Goal: Task Accomplishment & Management: Use online tool/utility

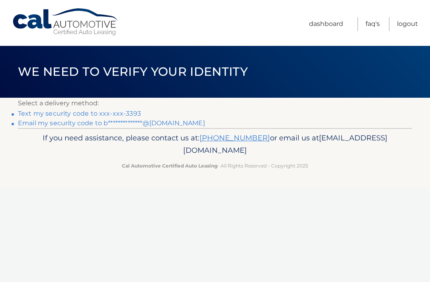
click at [135, 114] on link "Text my security code to xxx-xxx-3393" at bounding box center [79, 114] width 123 height 8
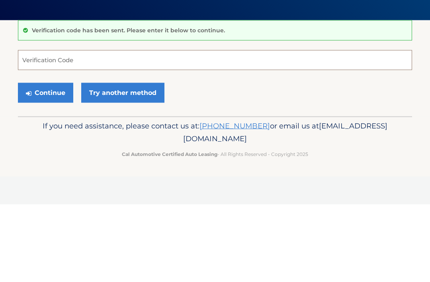
click at [164, 128] on input "Verification Code" at bounding box center [215, 138] width 395 height 20
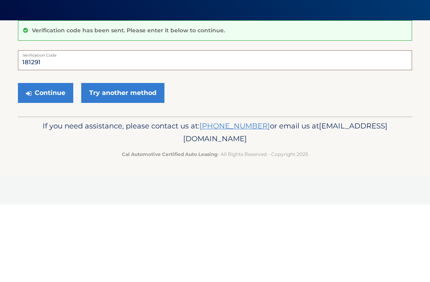
type input "181291"
click at [45, 160] on button "Continue" at bounding box center [45, 170] width 55 height 20
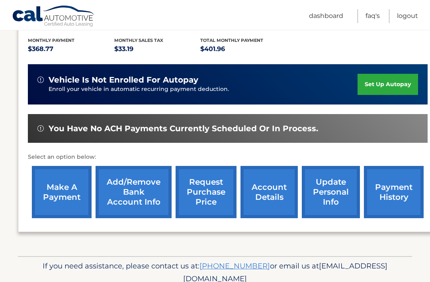
scroll to position [174, 0]
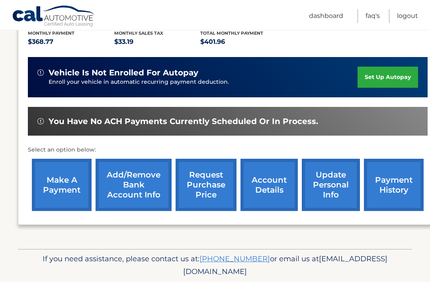
click at [66, 187] on link "make a payment" at bounding box center [62, 185] width 60 height 52
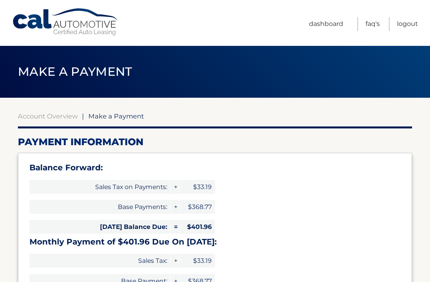
select select "ZGU0NTRjMmMtZDI3Yy00YjViLThjMjgtNWIyMDRjNjQzY2Iy"
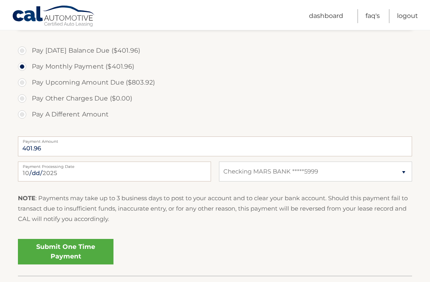
scroll to position [288, 0]
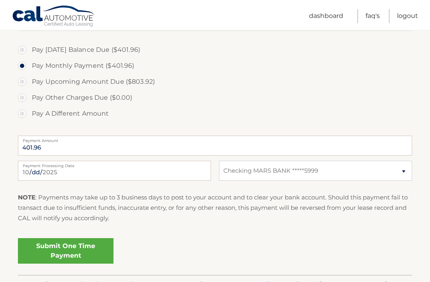
click at [83, 248] on link "Submit One Time Payment" at bounding box center [66, 251] width 96 height 26
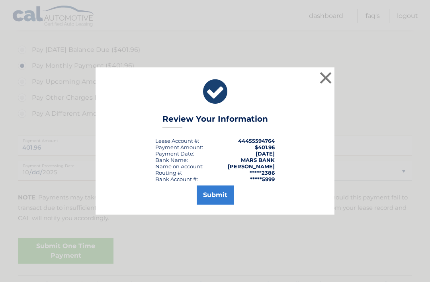
click at [221, 204] on button "Submit" at bounding box center [215, 194] width 37 height 19
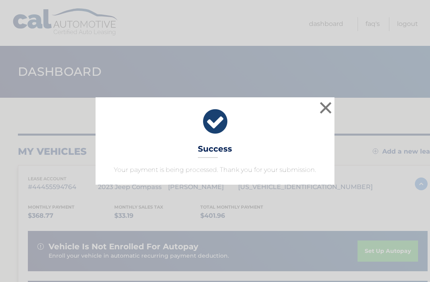
click at [326, 114] on button "×" at bounding box center [326, 108] width 16 height 16
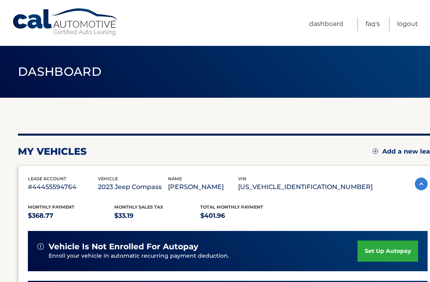
click at [406, 30] on link "Logout" at bounding box center [407, 24] width 21 height 14
